Goal: Task Accomplishment & Management: Manage account settings

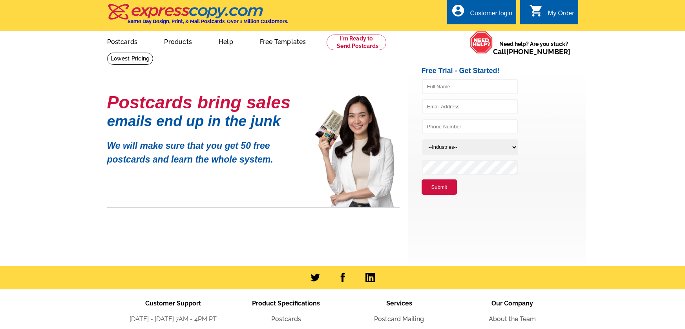
click at [500, 14] on div "Customer login" at bounding box center [491, 15] width 42 height 11
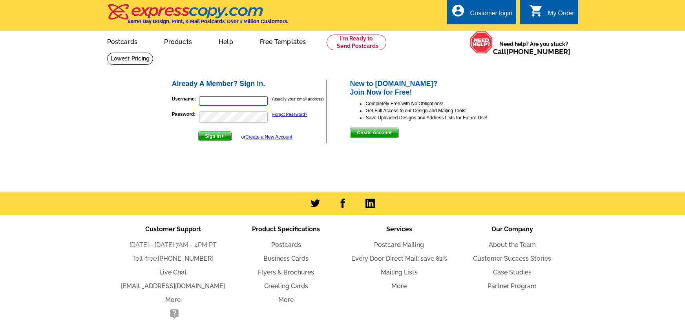
click at [231, 106] on input "Username:" at bounding box center [233, 100] width 69 height 9
type input "sonia.cataldo@century21.com"
